Goal: Information Seeking & Learning: Find specific page/section

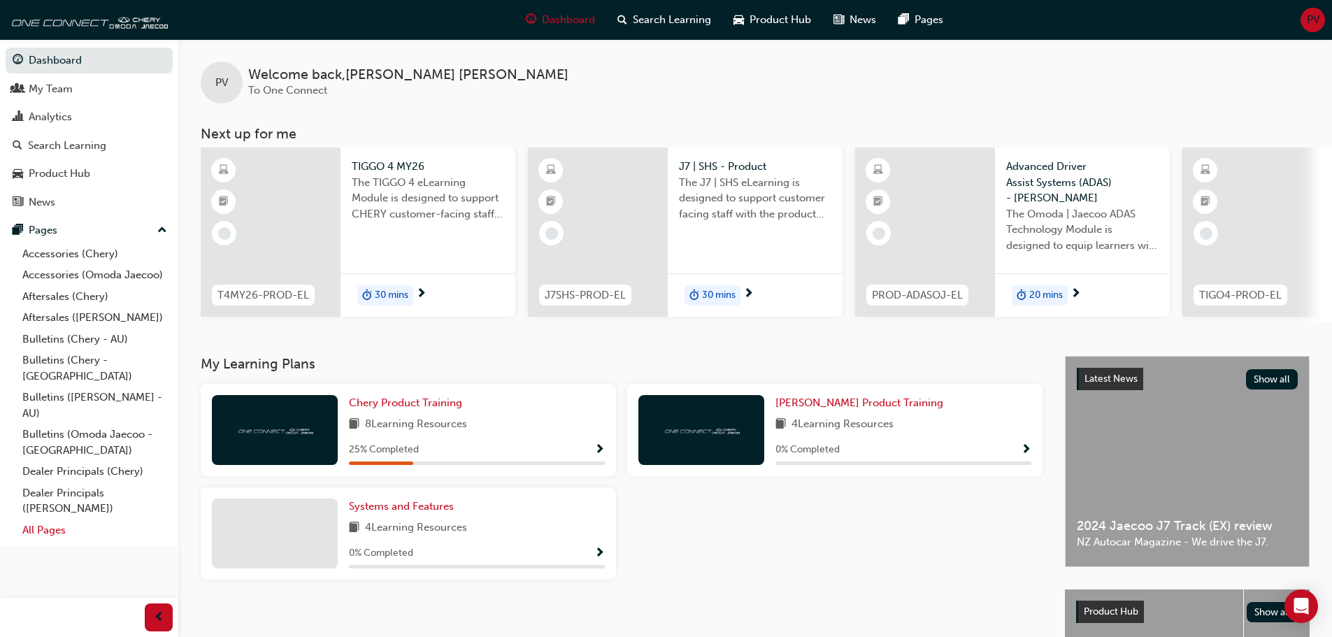
click at [48, 411] on link "All Pages" at bounding box center [95, 531] width 156 height 22
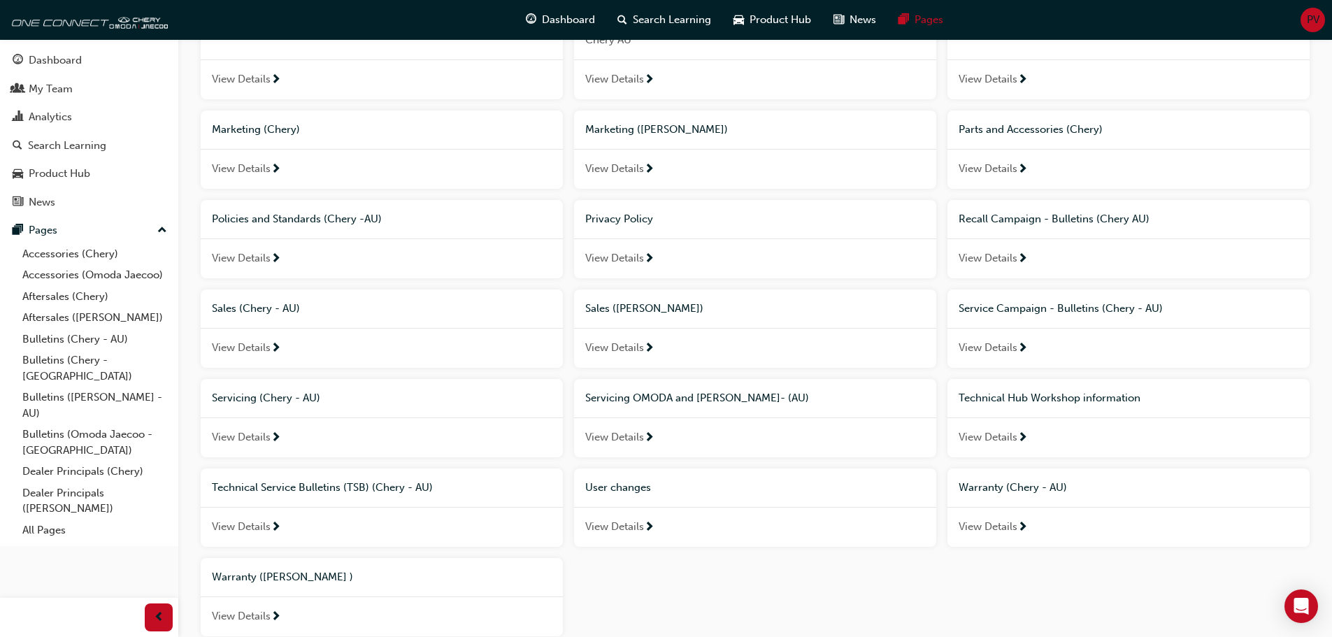
scroll to position [629, 0]
click at [64, 411] on link "Bulletins (Omoda Jaecoo - [GEOGRAPHIC_DATA])" at bounding box center [95, 442] width 156 height 37
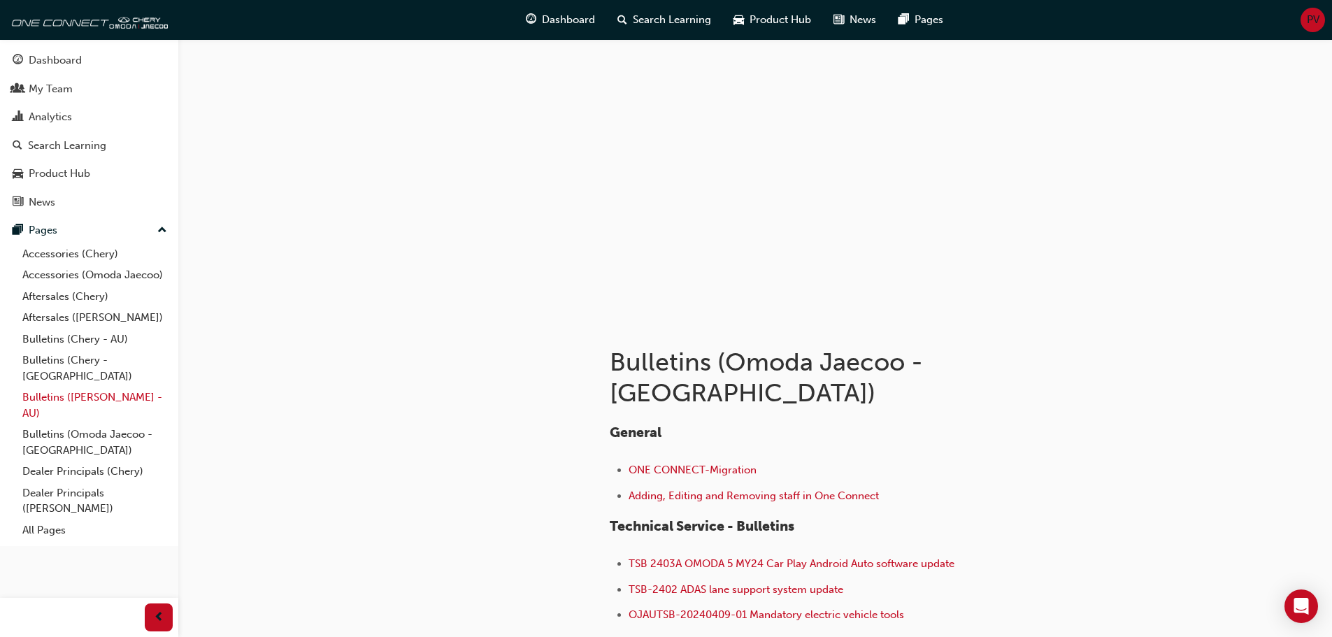
click at [71, 387] on link "Bulletins ([PERSON_NAME] - AU)" at bounding box center [95, 405] width 156 height 37
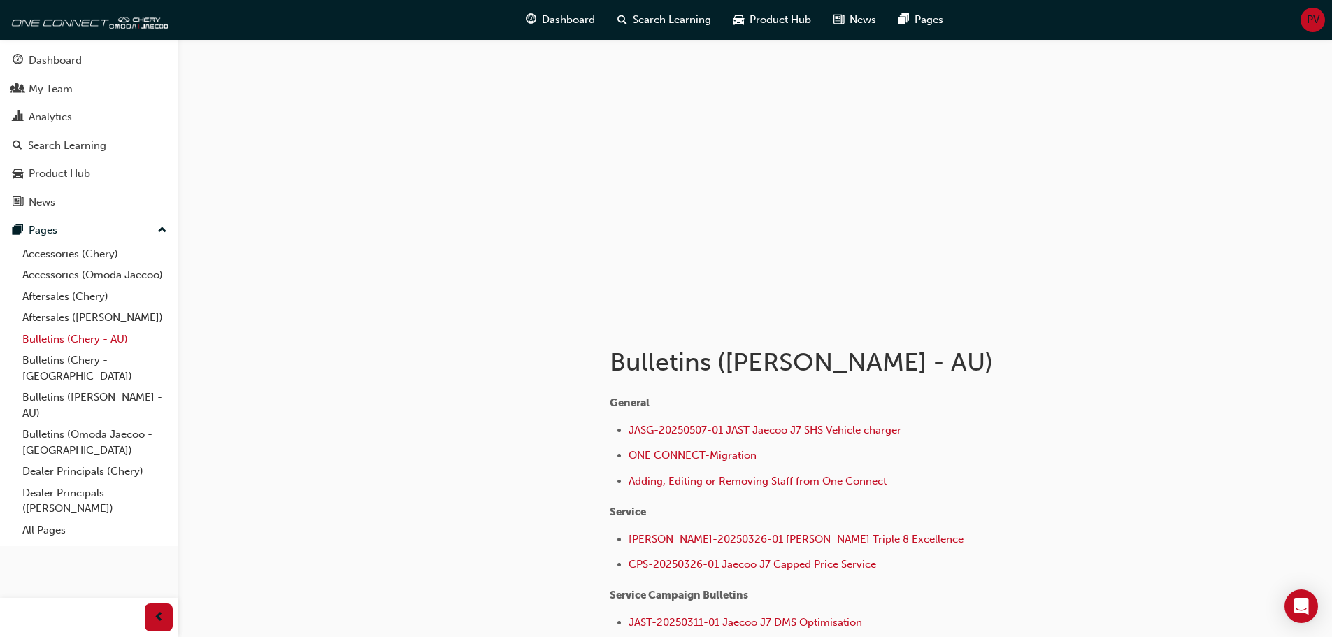
click at [80, 339] on link "Bulletins (Chery - AU)" at bounding box center [95, 340] width 156 height 22
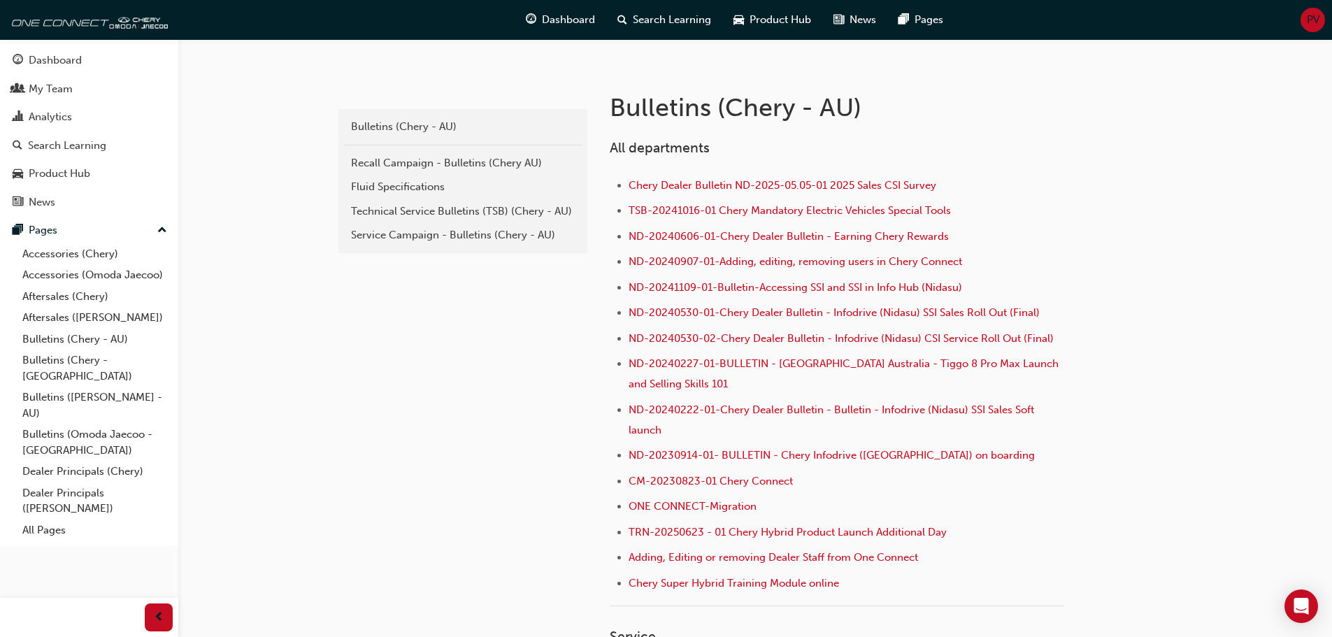
scroll to position [280, 0]
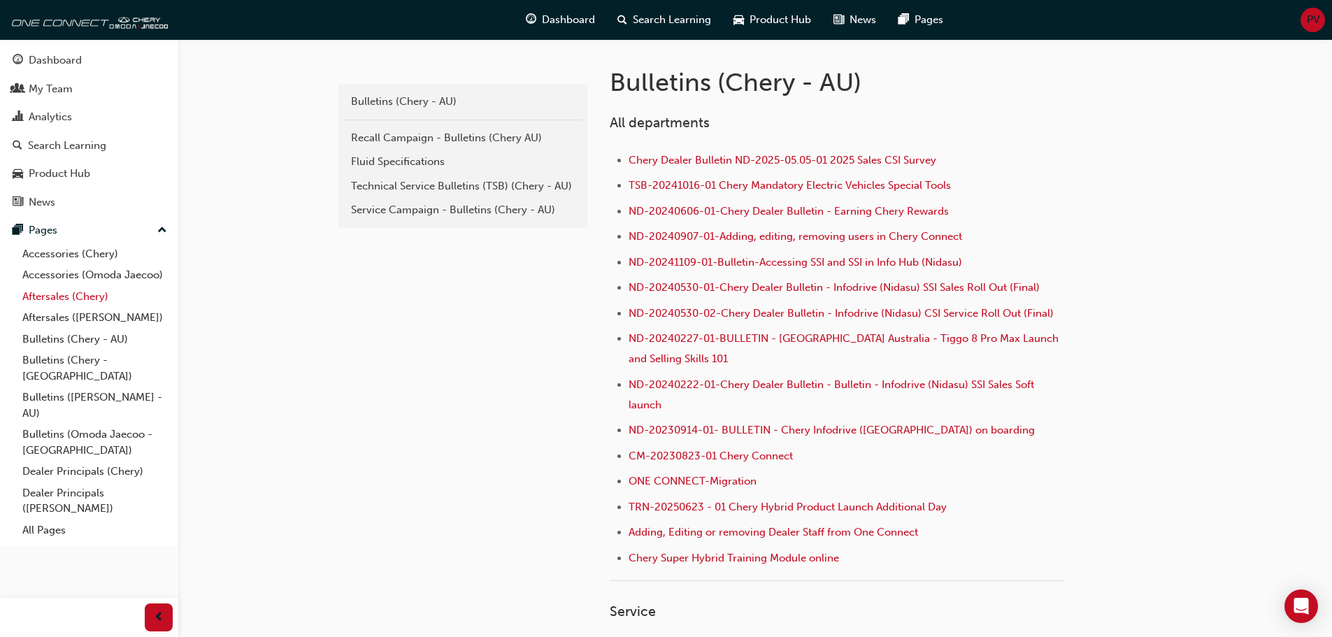
click at [78, 292] on link "Aftersales (Chery)" at bounding box center [95, 297] width 156 height 22
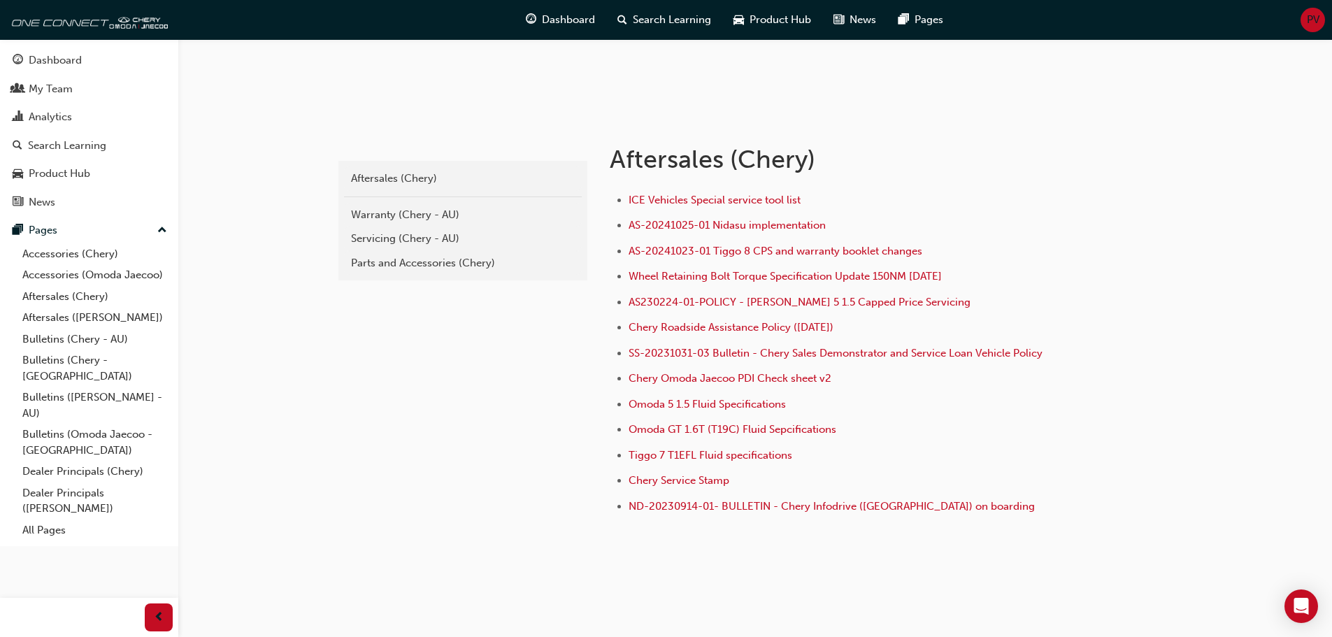
scroll to position [210, 0]
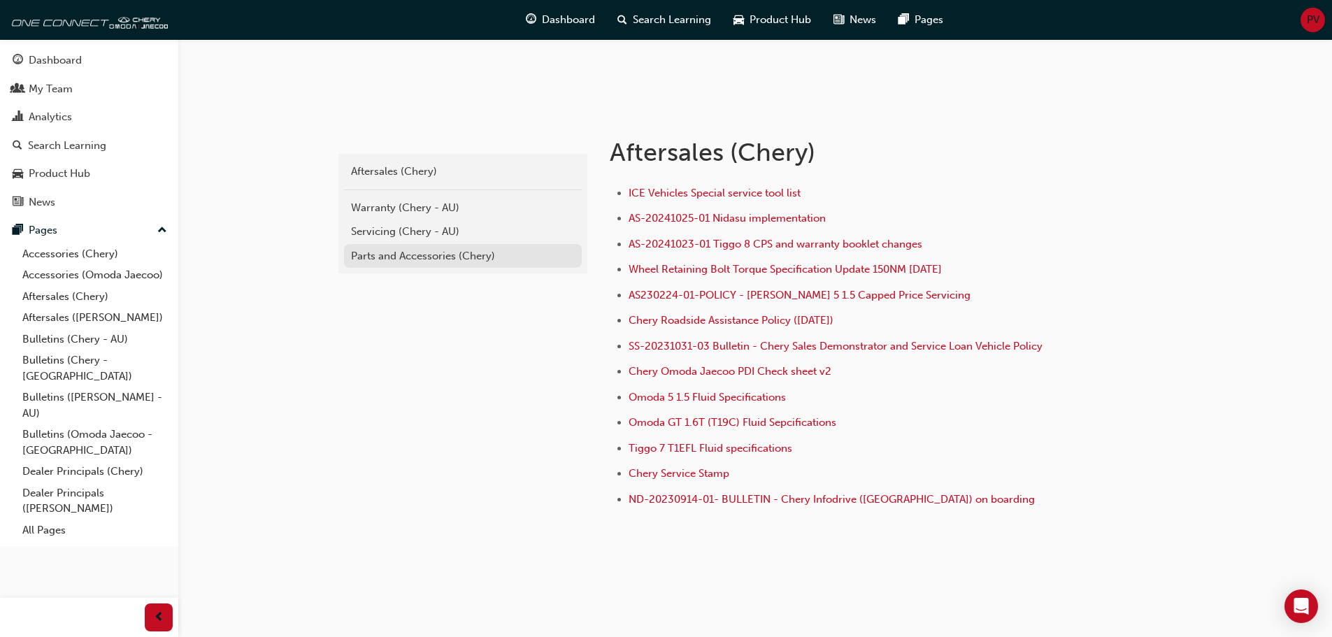
click at [429, 256] on div "Parts and Accessories (Chery)" at bounding box center [463, 256] width 224 height 16
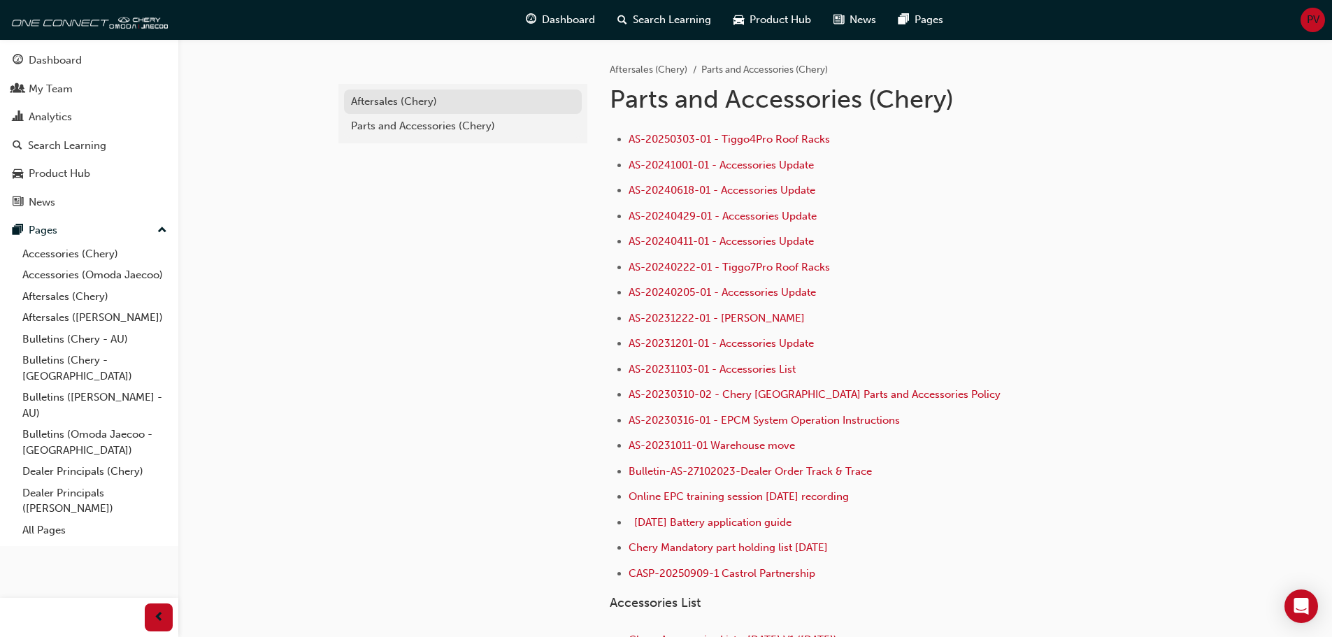
click at [410, 100] on div "Aftersales (Chery)" at bounding box center [463, 102] width 224 height 16
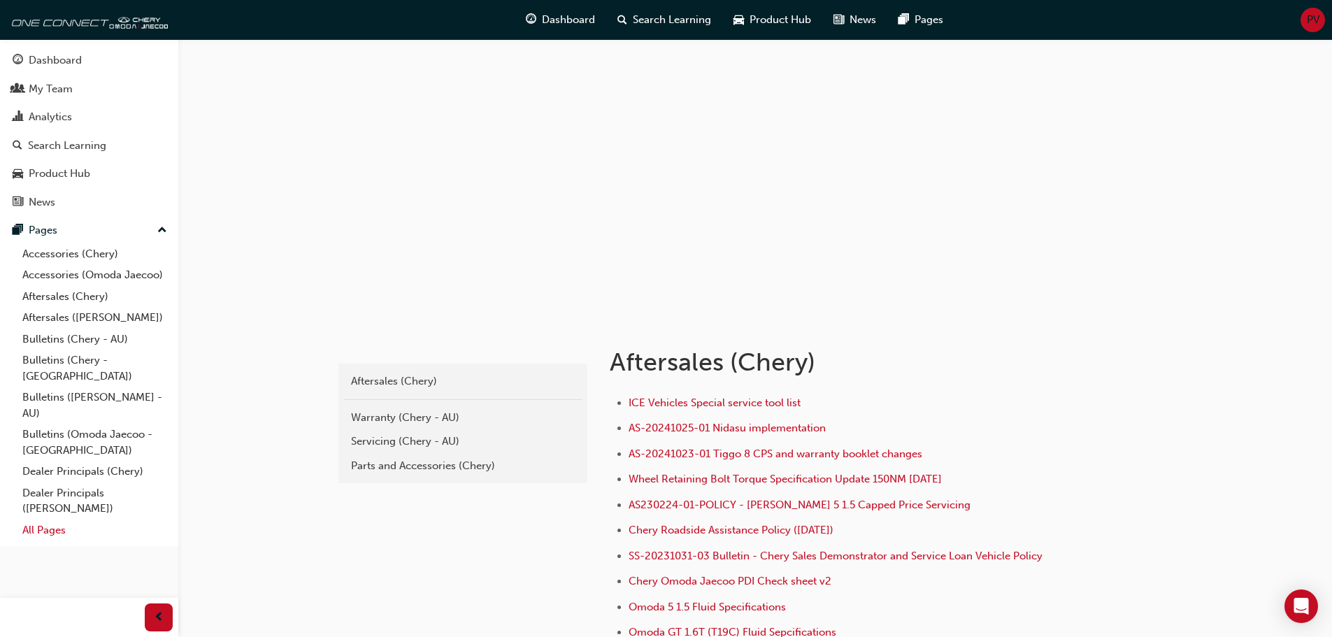
click at [28, 411] on link "All Pages" at bounding box center [95, 531] width 156 height 22
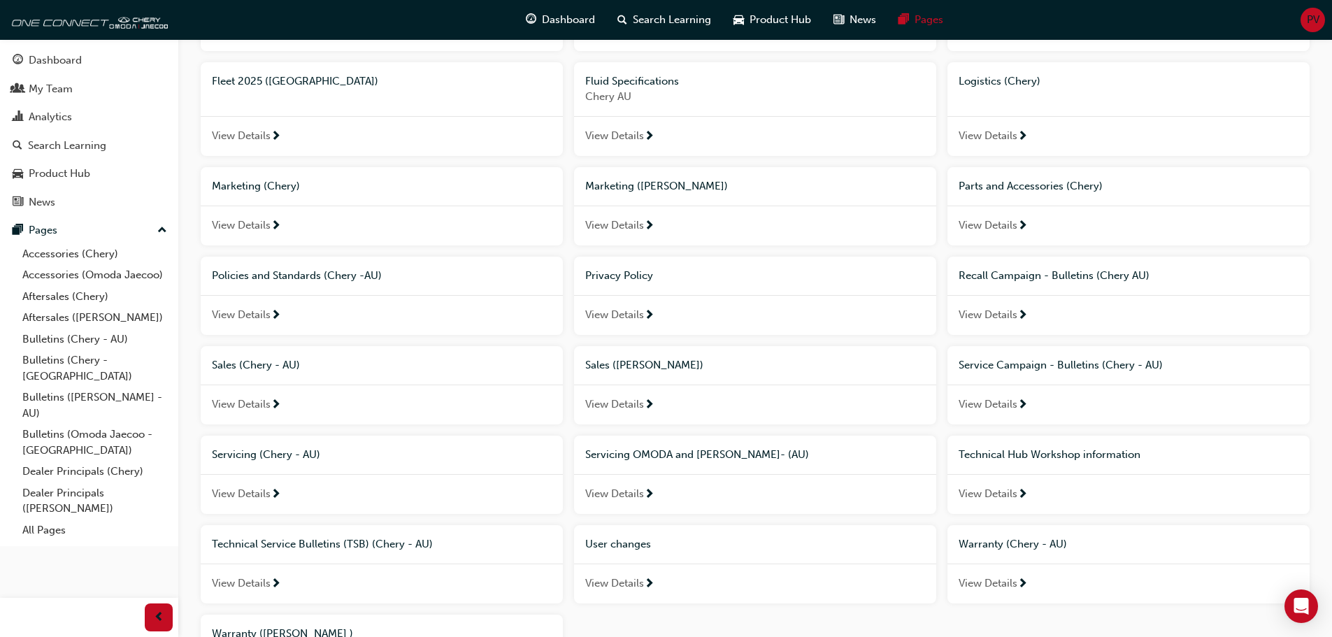
scroll to position [719, 0]
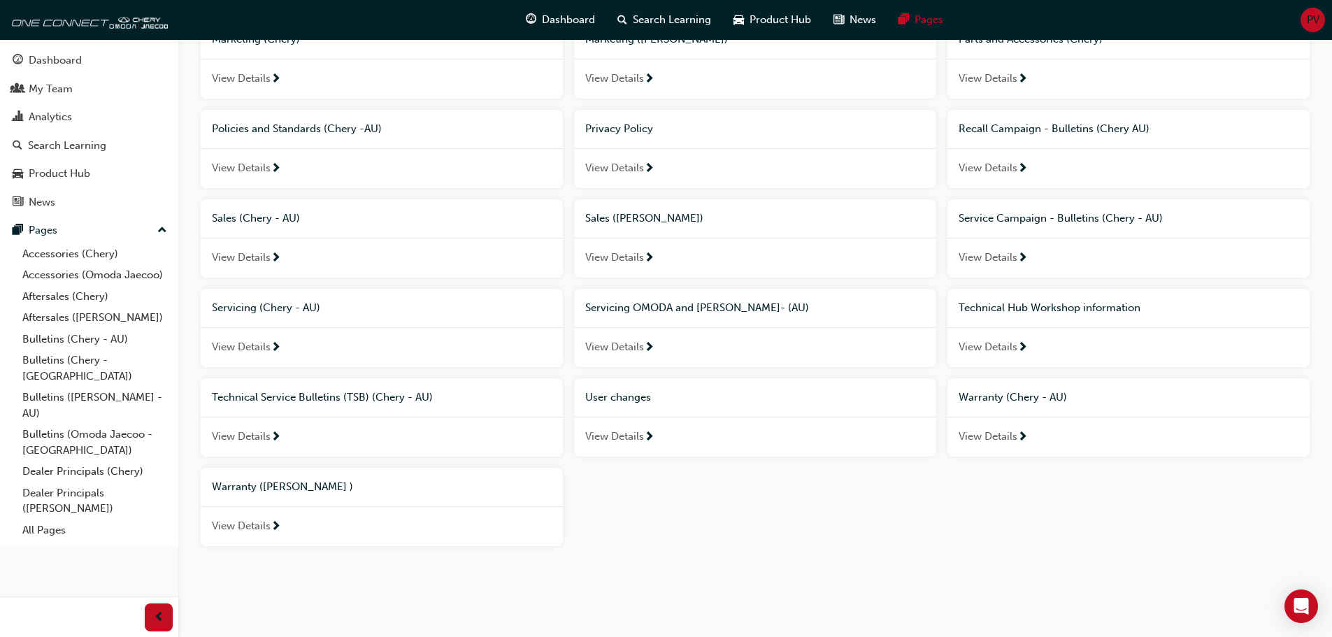
click at [350, 399] on span "Technical Service Bulletins (TSB) (Chery - AU)" at bounding box center [322, 397] width 221 height 13
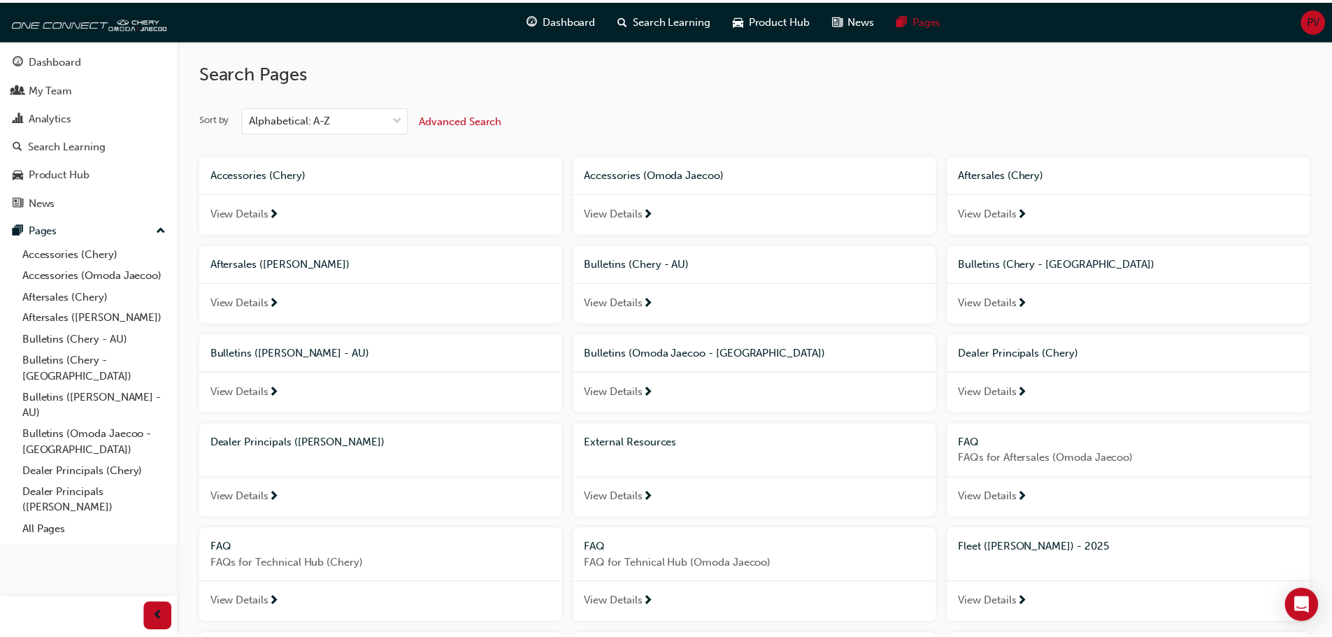
scroll to position [719, 0]
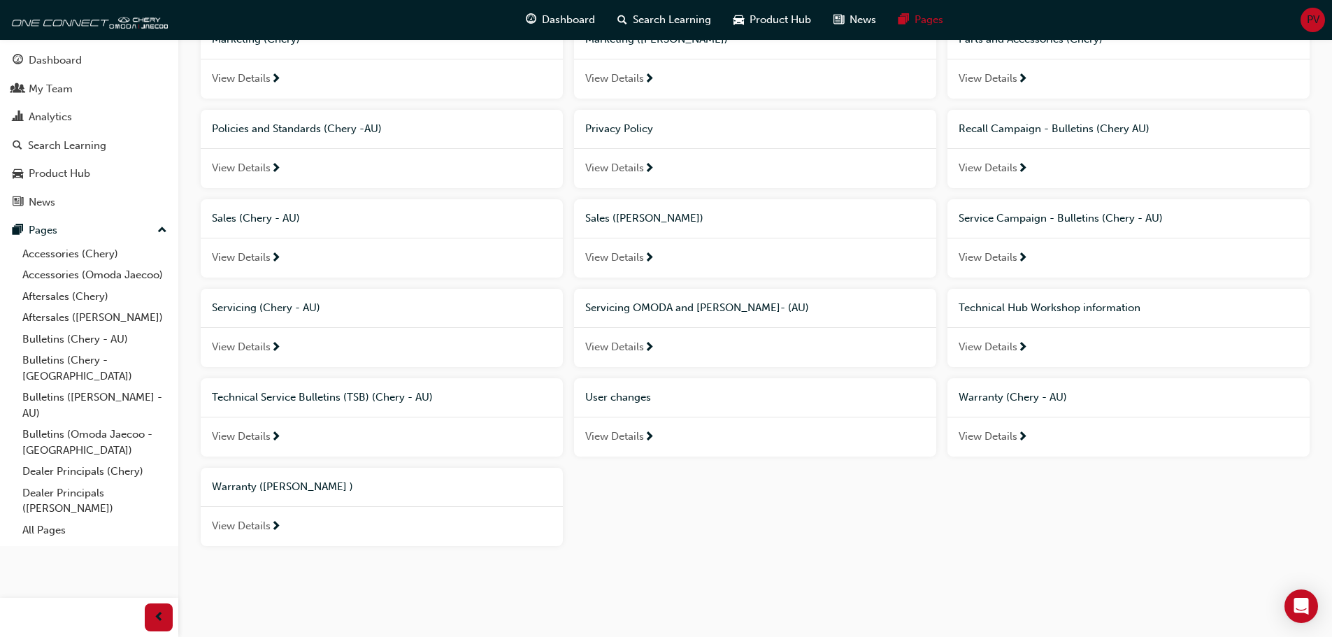
click at [942, 311] on span "Technical Hub Workshop information" at bounding box center [1050, 307] width 182 height 13
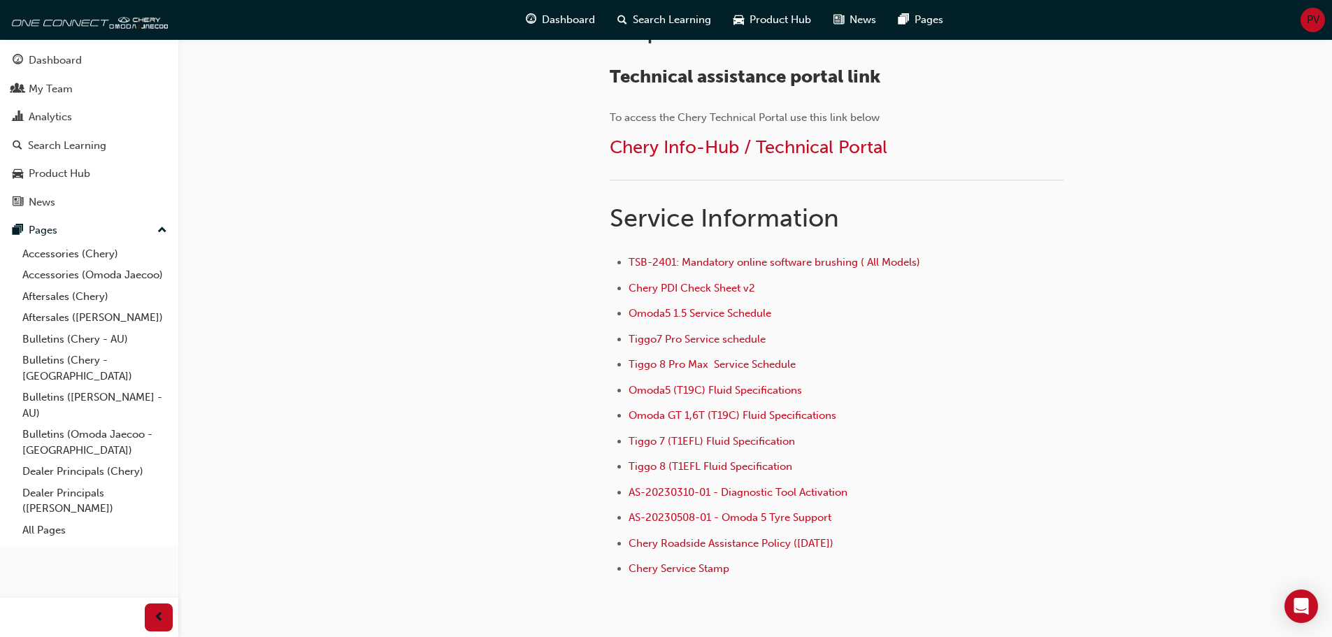
scroll to position [914, 0]
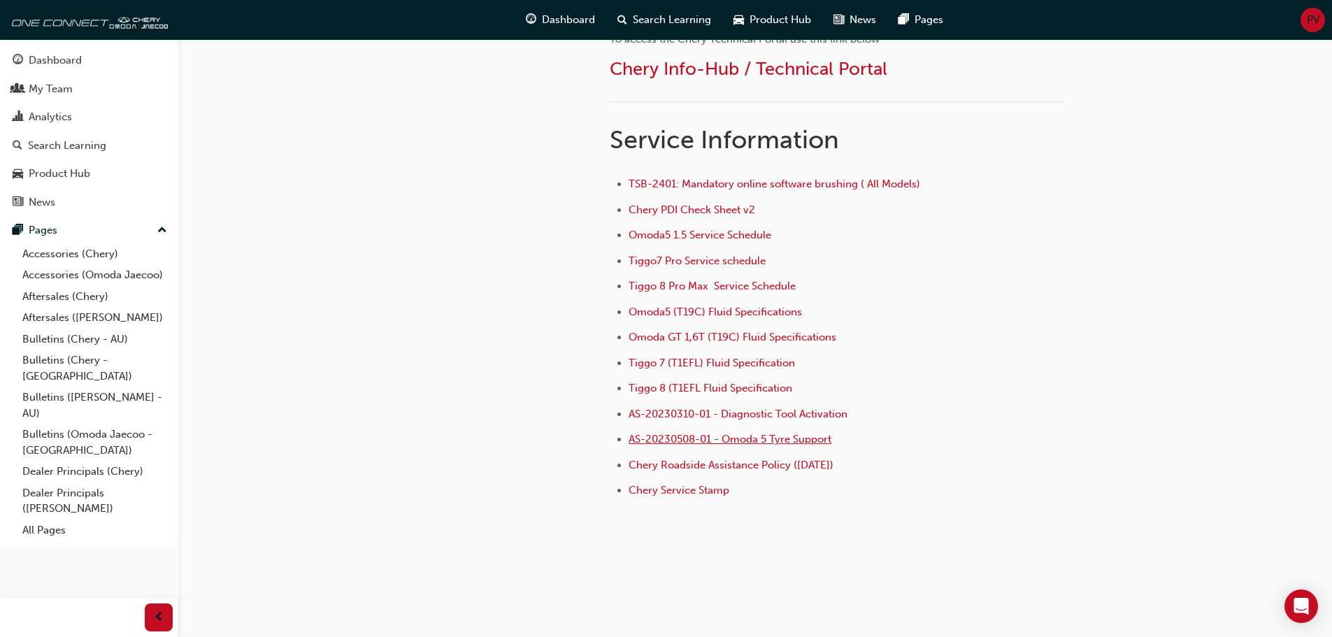
click at [793, 411] on span "AS-20230508-01 - Omoda 5 Tyre Support" at bounding box center [730, 439] width 203 height 13
